Goal: Information Seeking & Learning: Learn about a topic

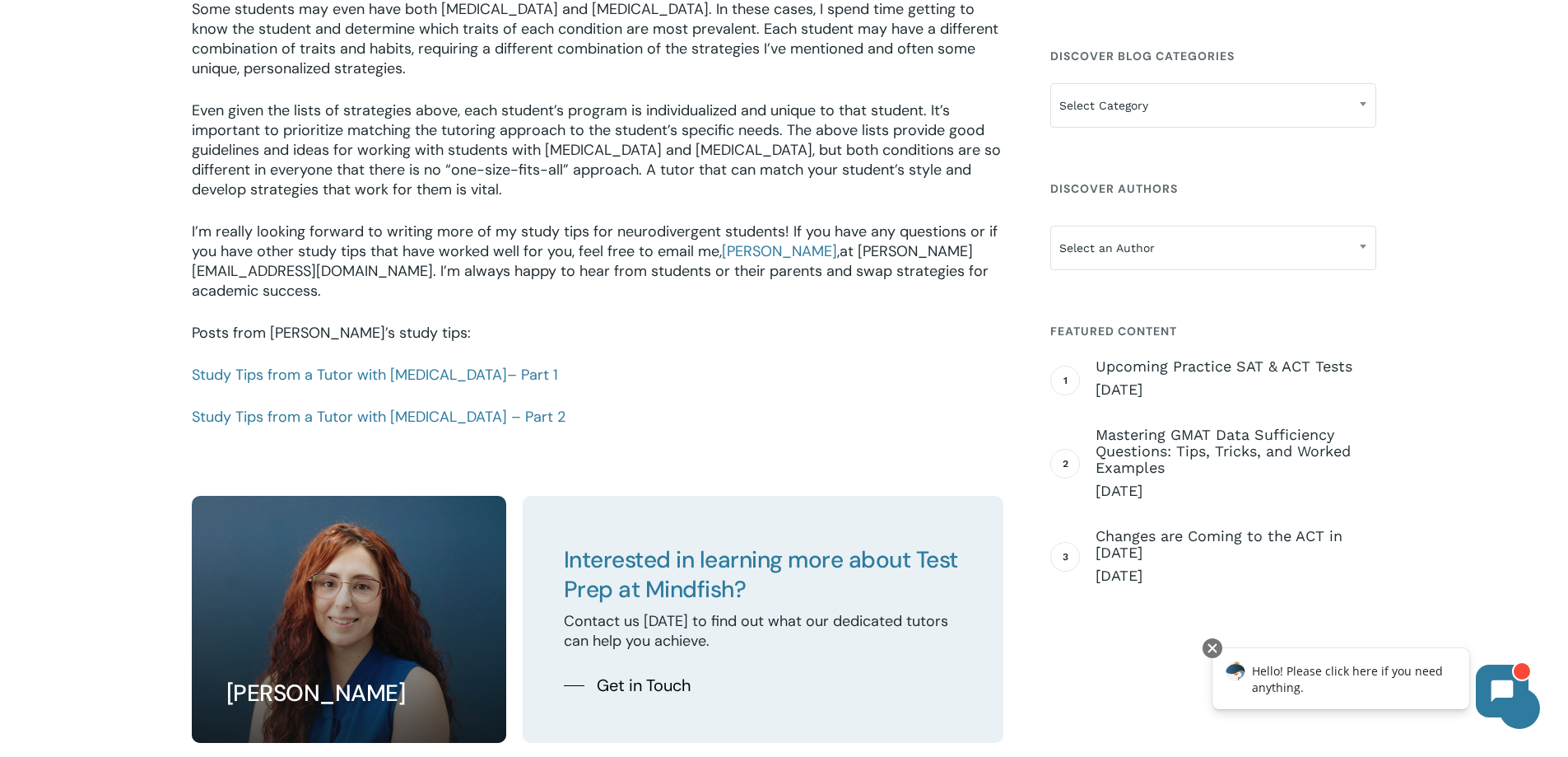
scroll to position [2800, 0]
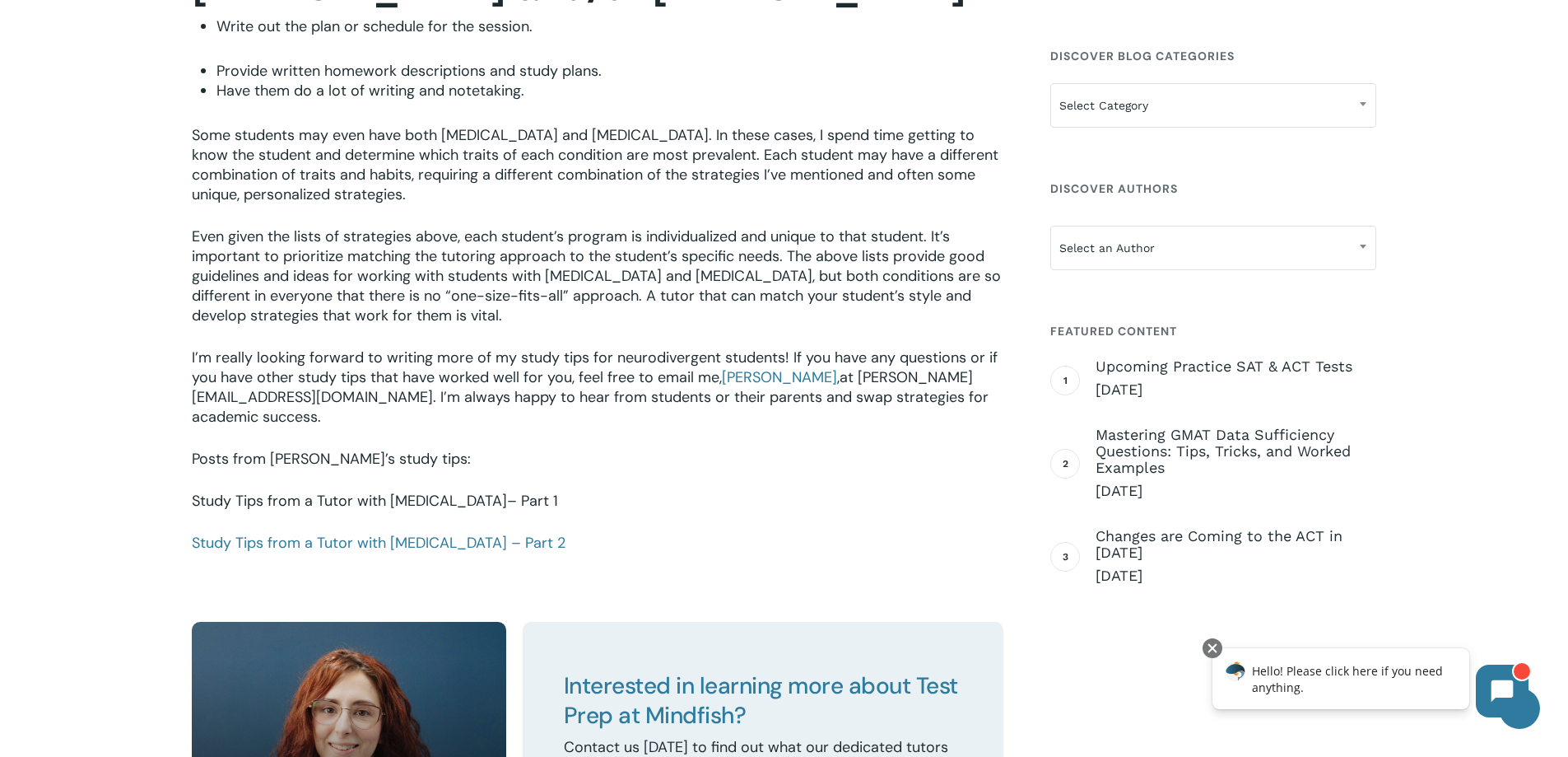
click at [507, 491] on span "– Part 1" at bounding box center [533, 500] width 51 height 19
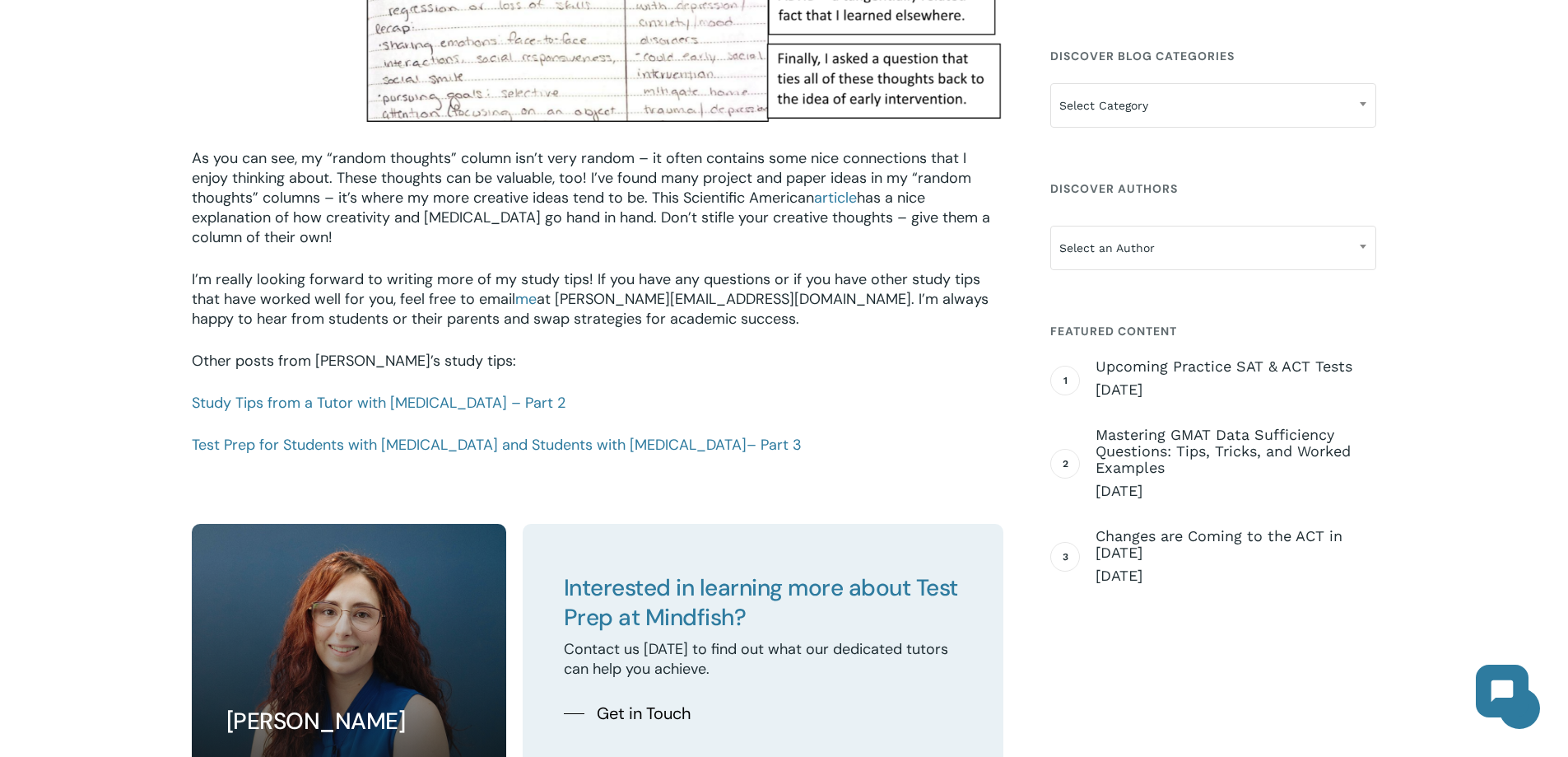
scroll to position [2389, 0]
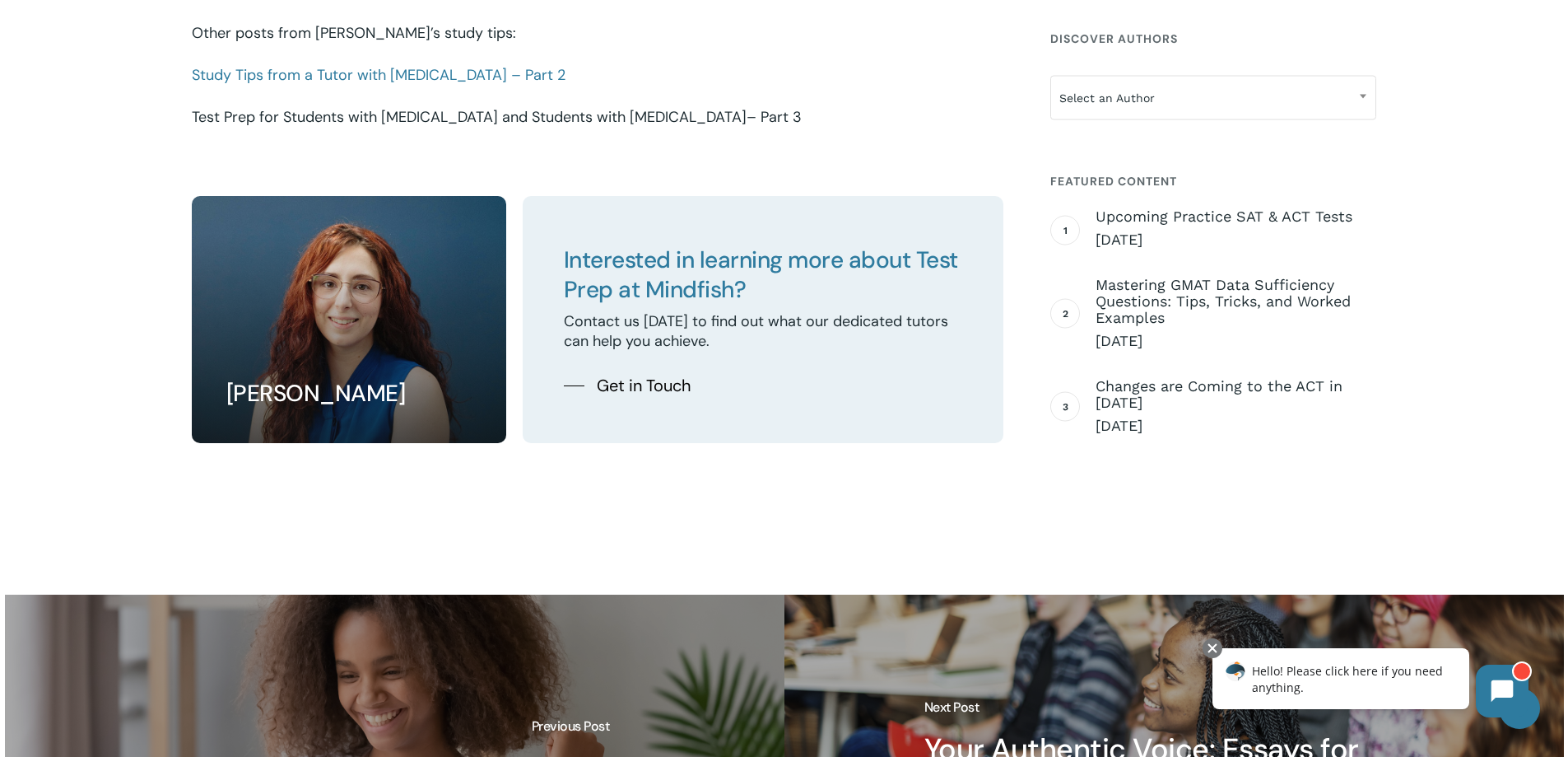
click at [319, 107] on link "Test Prep for Students with ADHD and Students with Autism – Part 3" at bounding box center [497, 117] width 610 height 19
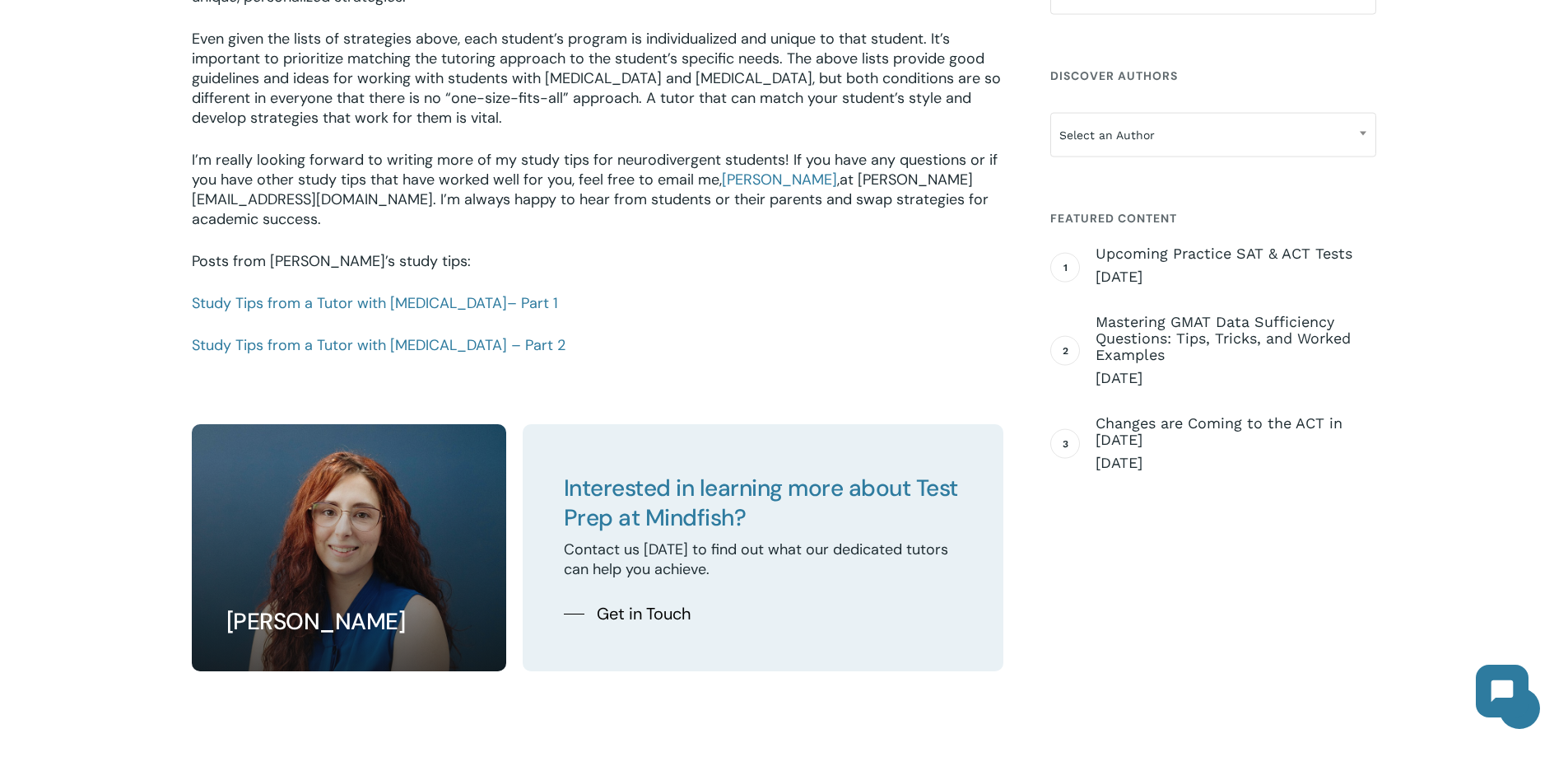
scroll to position [2636, 0]
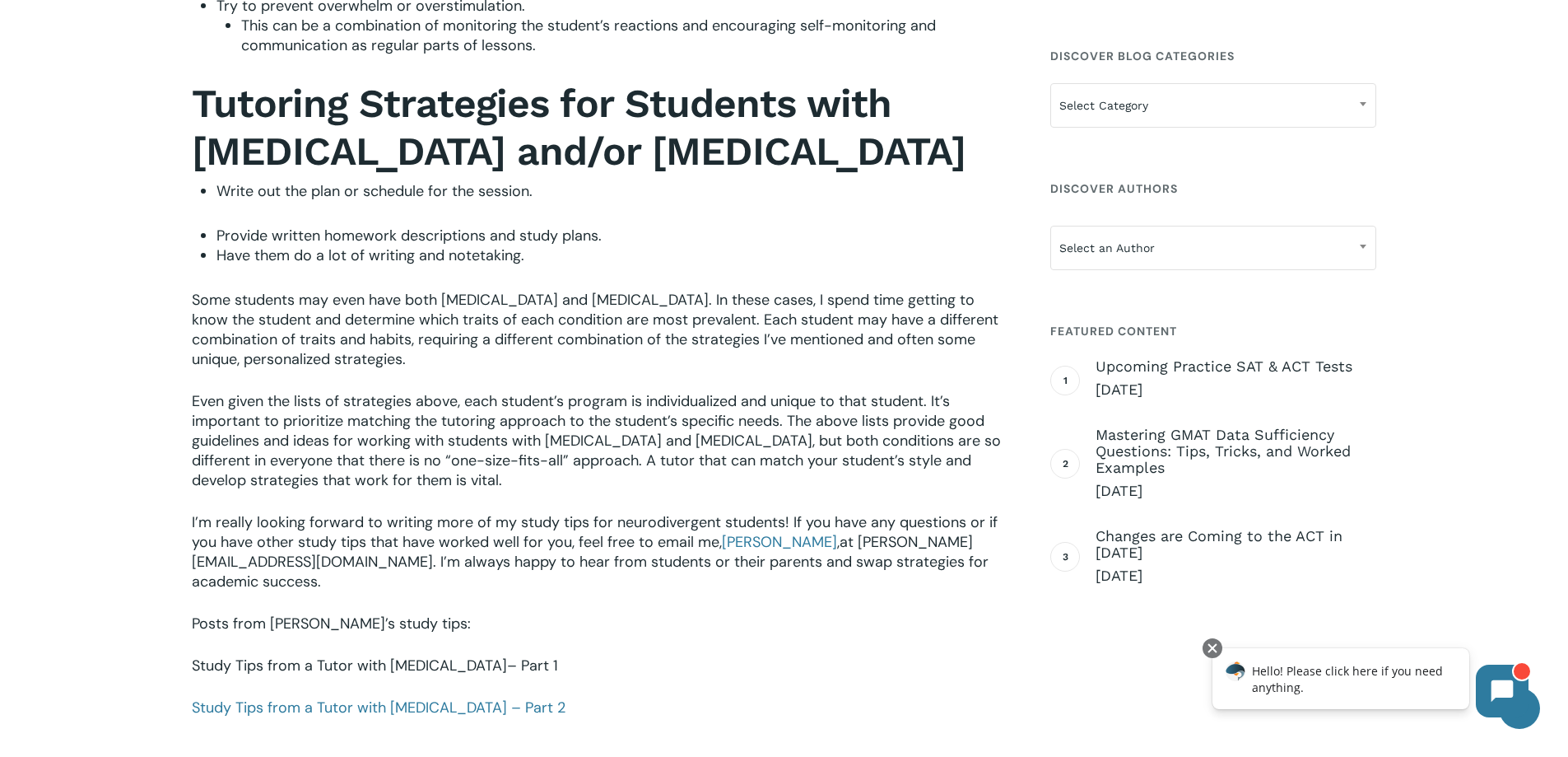
click at [396, 656] on link "Study Tips from a Tutor with ADHD – Part 1" at bounding box center [374, 665] width 366 height 19
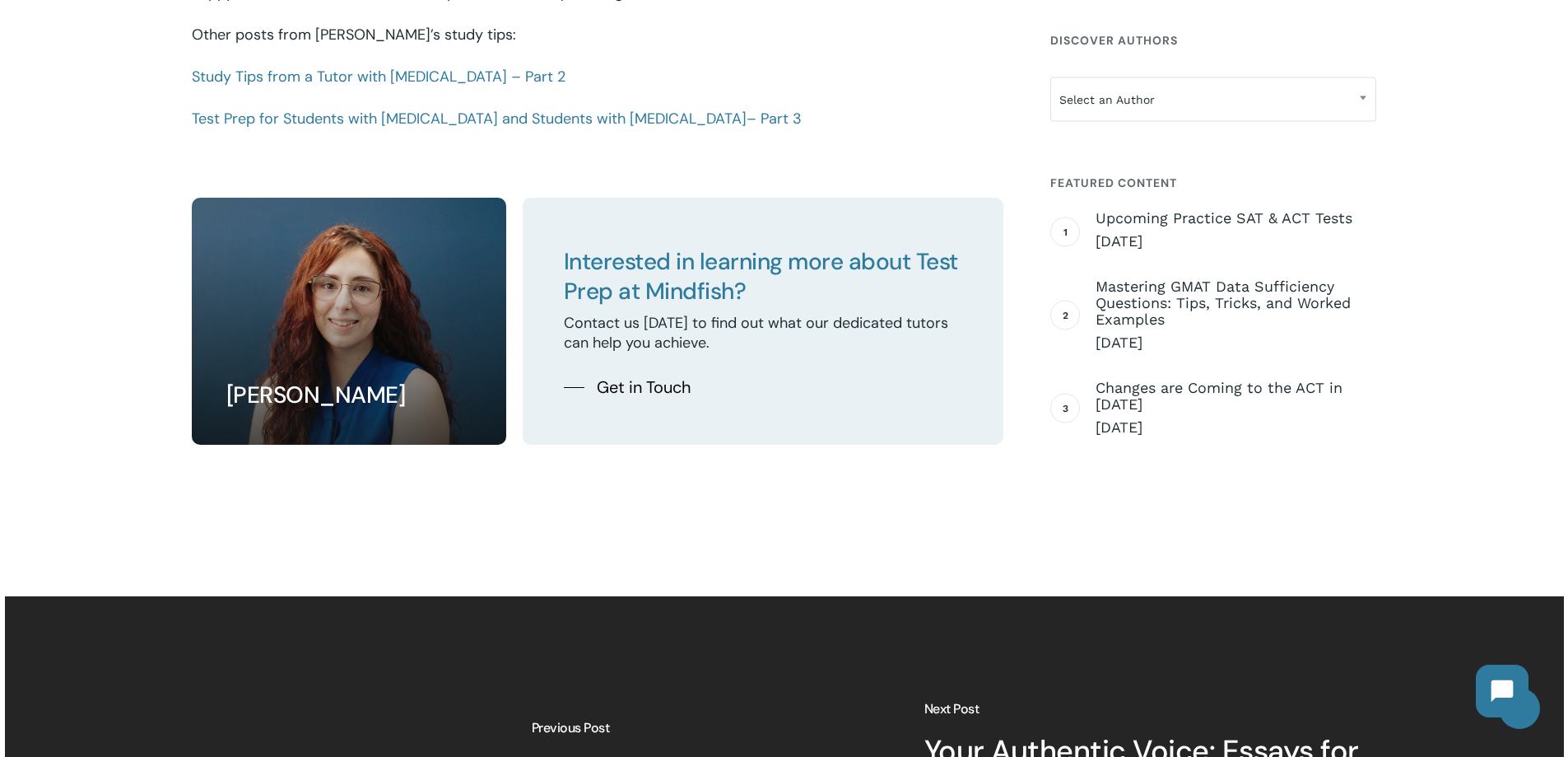
scroll to position [2389, 0]
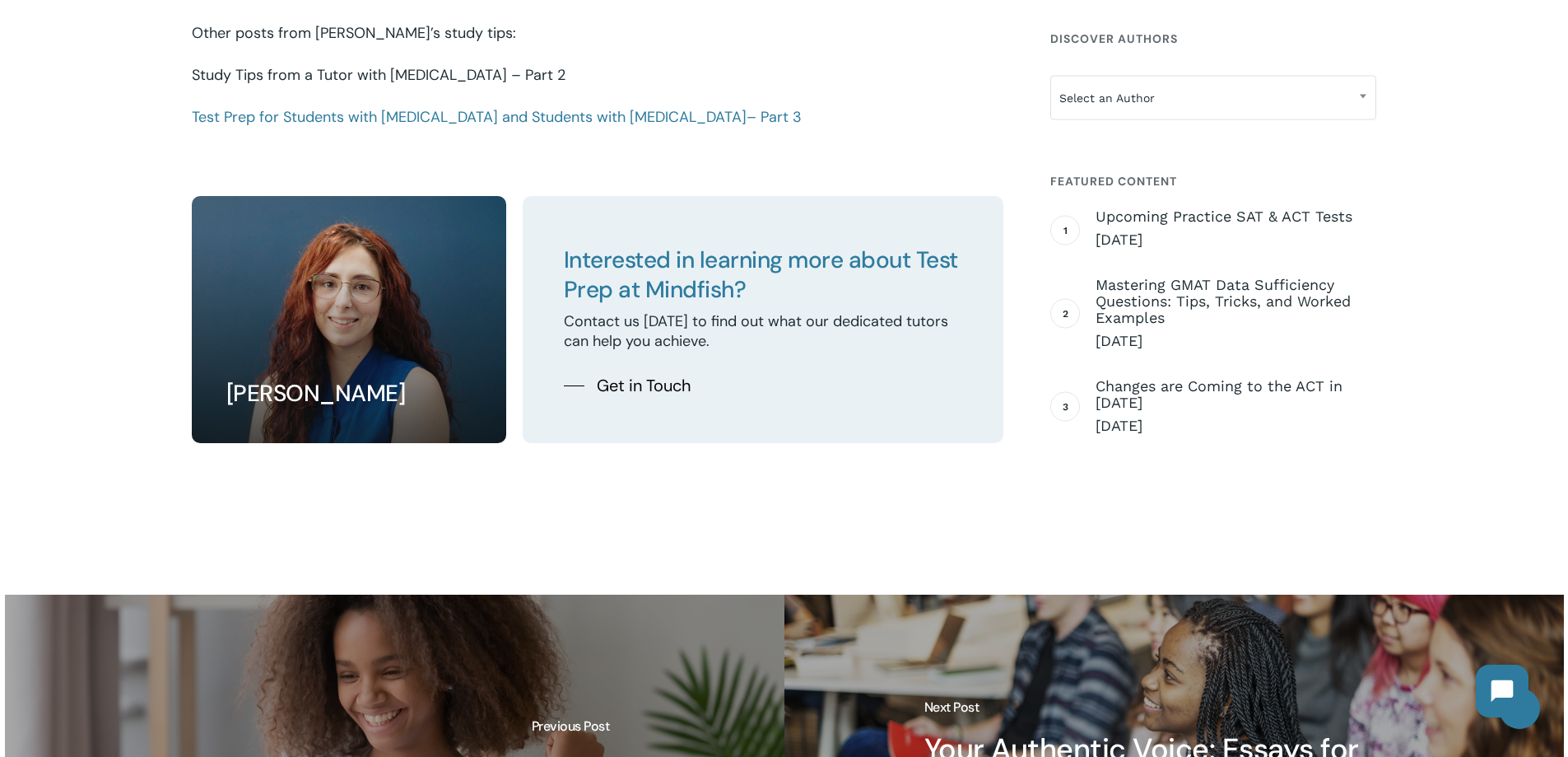
click at [342, 65] on link "Study Tips from a Tutor with [MEDICAL_DATA] – Part 2" at bounding box center [379, 74] width 374 height 19
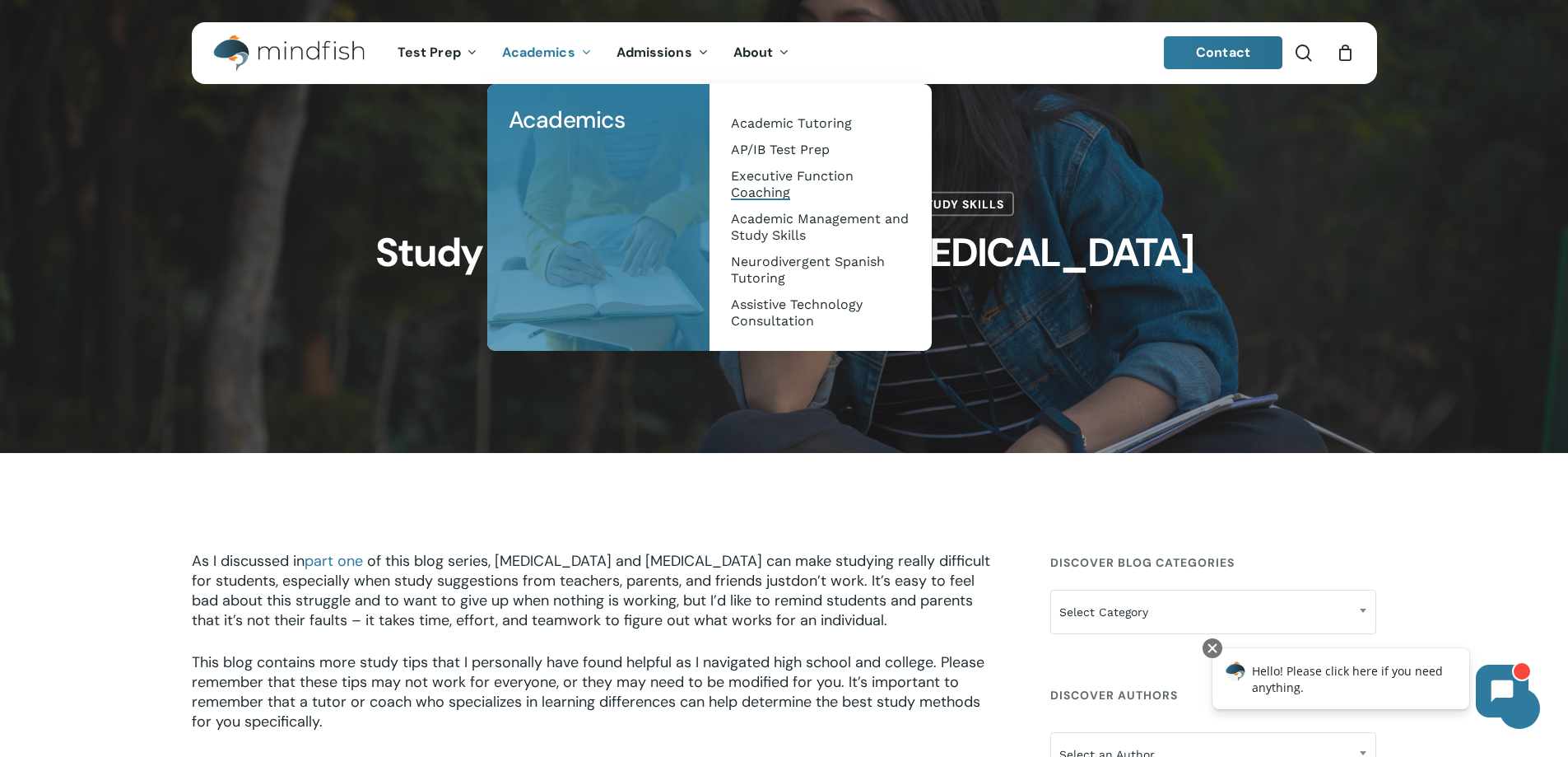
click at [773, 174] on span "Executive Function Coaching" at bounding box center [792, 184] width 123 height 32
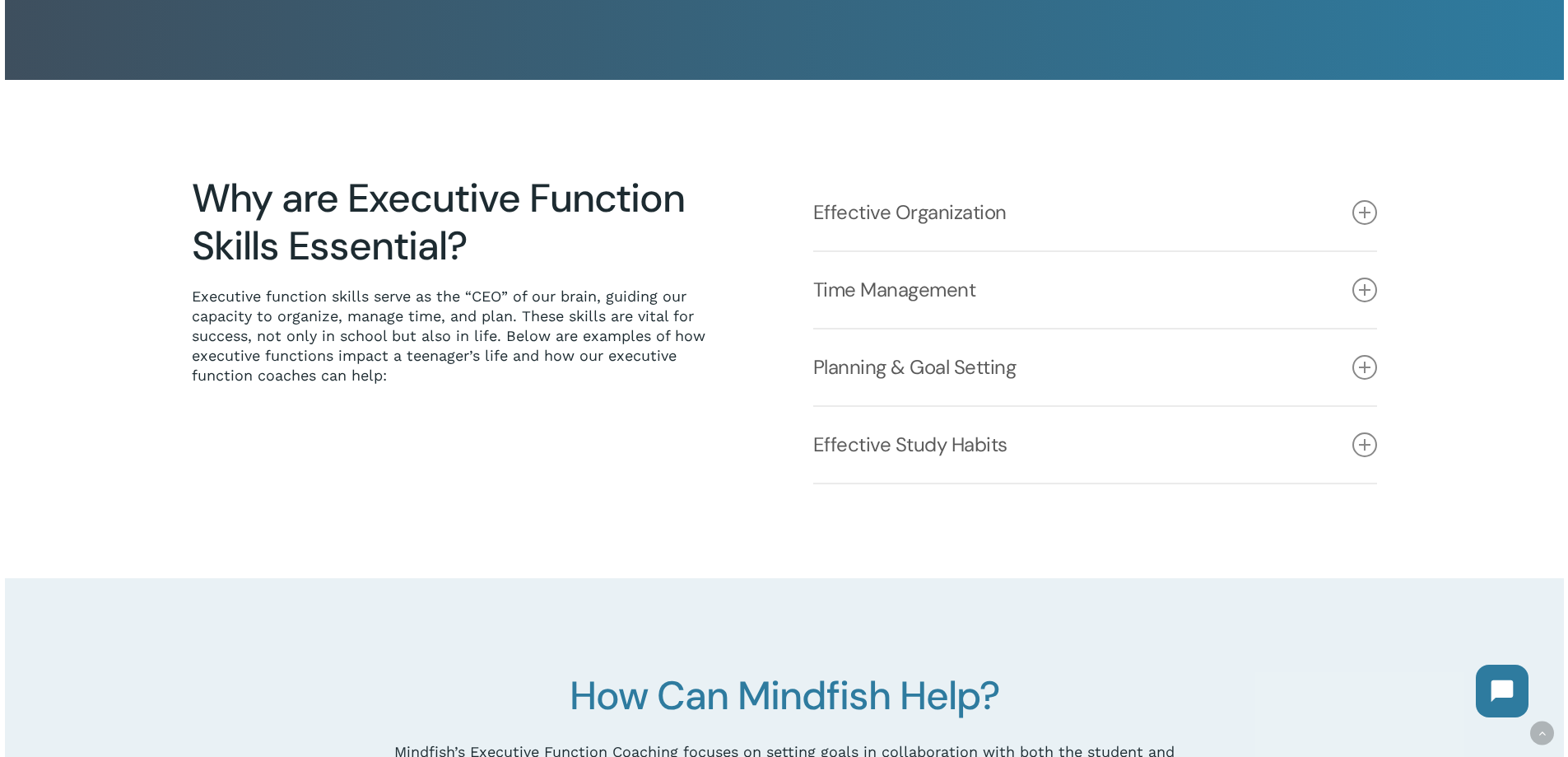
scroll to position [412, 0]
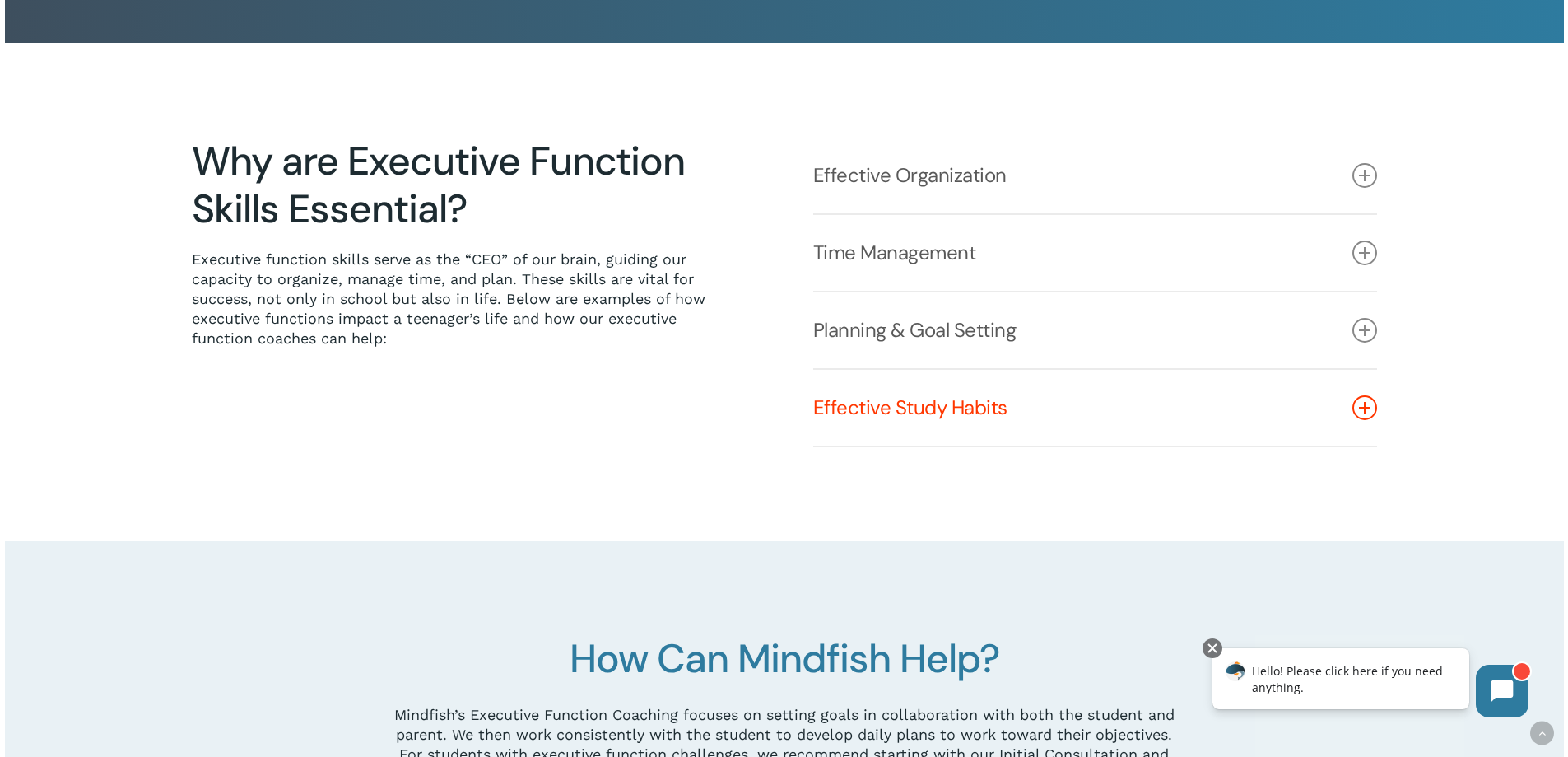
click at [920, 406] on link "Effective Study Habits" at bounding box center [1095, 408] width 564 height 76
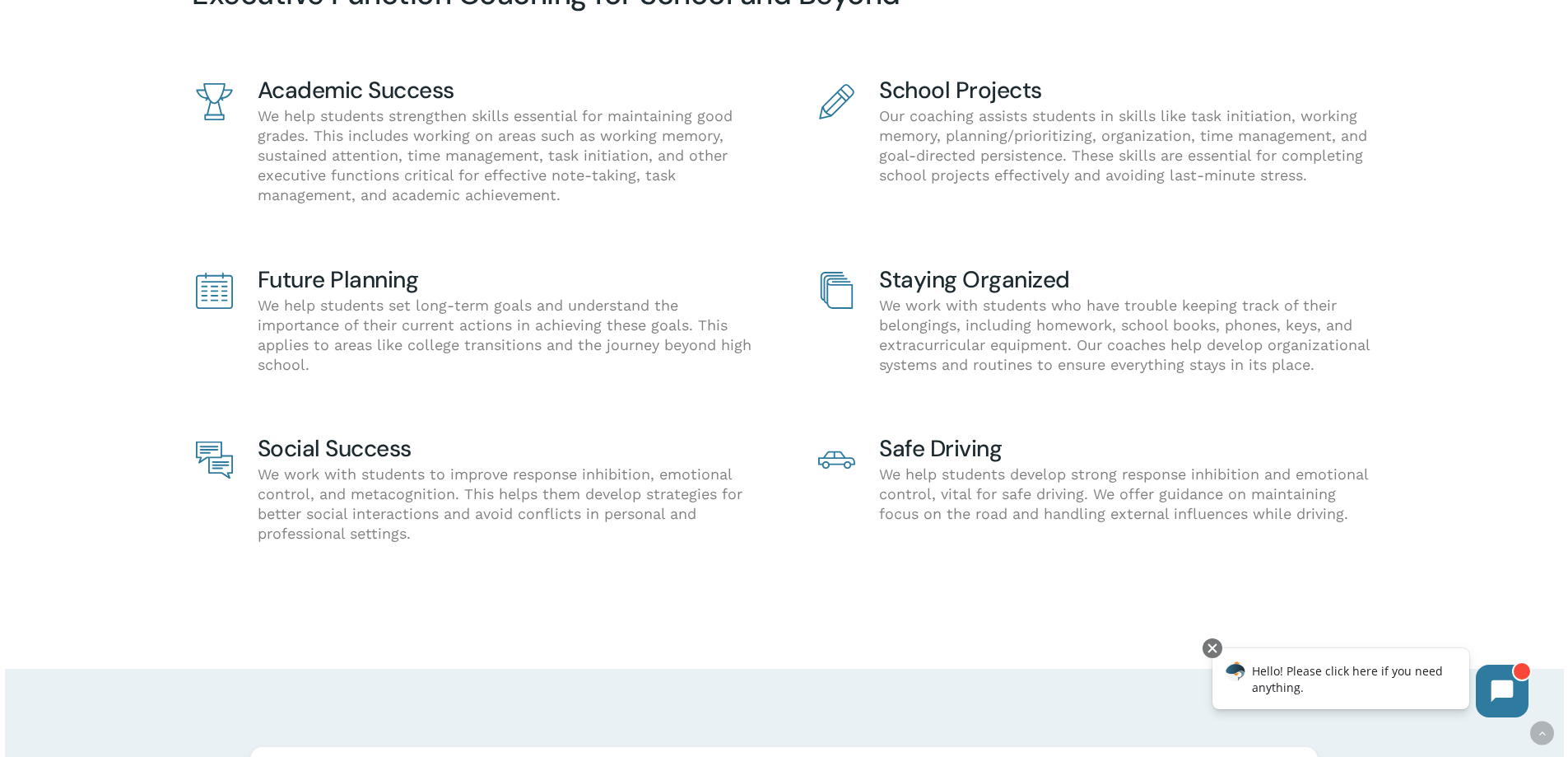
scroll to position [1355, 0]
